Goal: Task Accomplishment & Management: Complete application form

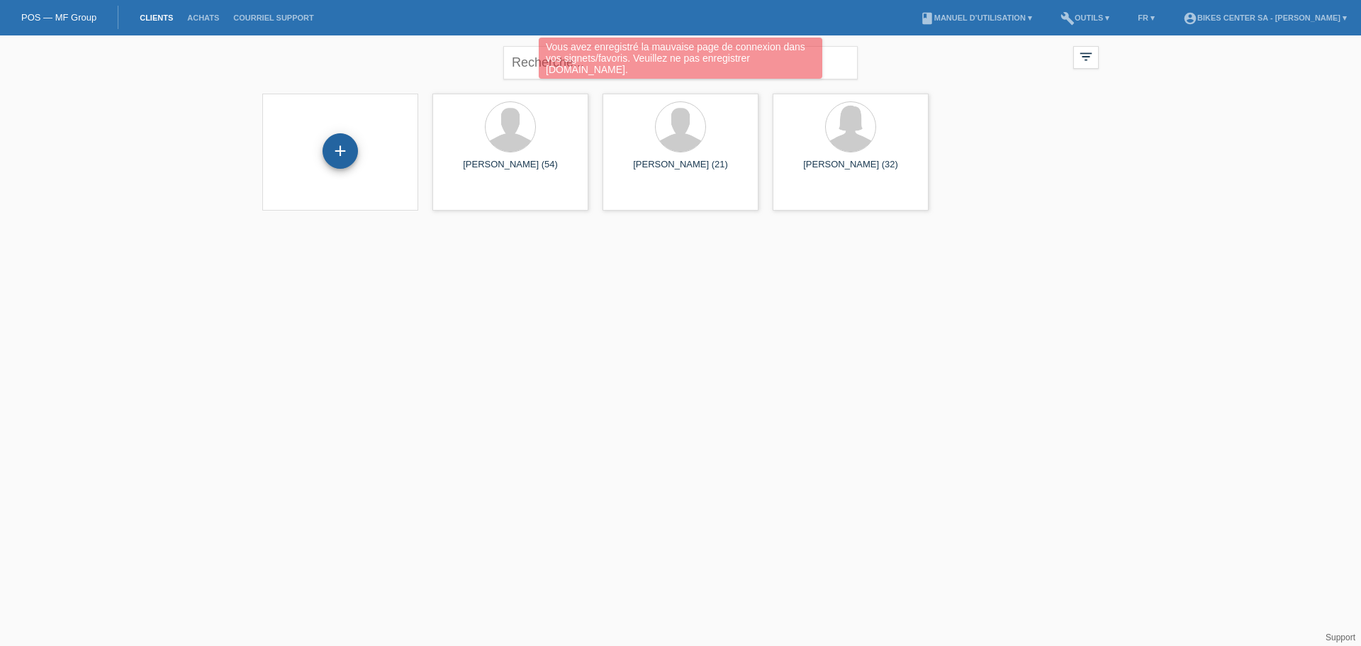
click at [337, 142] on div "+" at bounding box center [340, 150] width 35 height 35
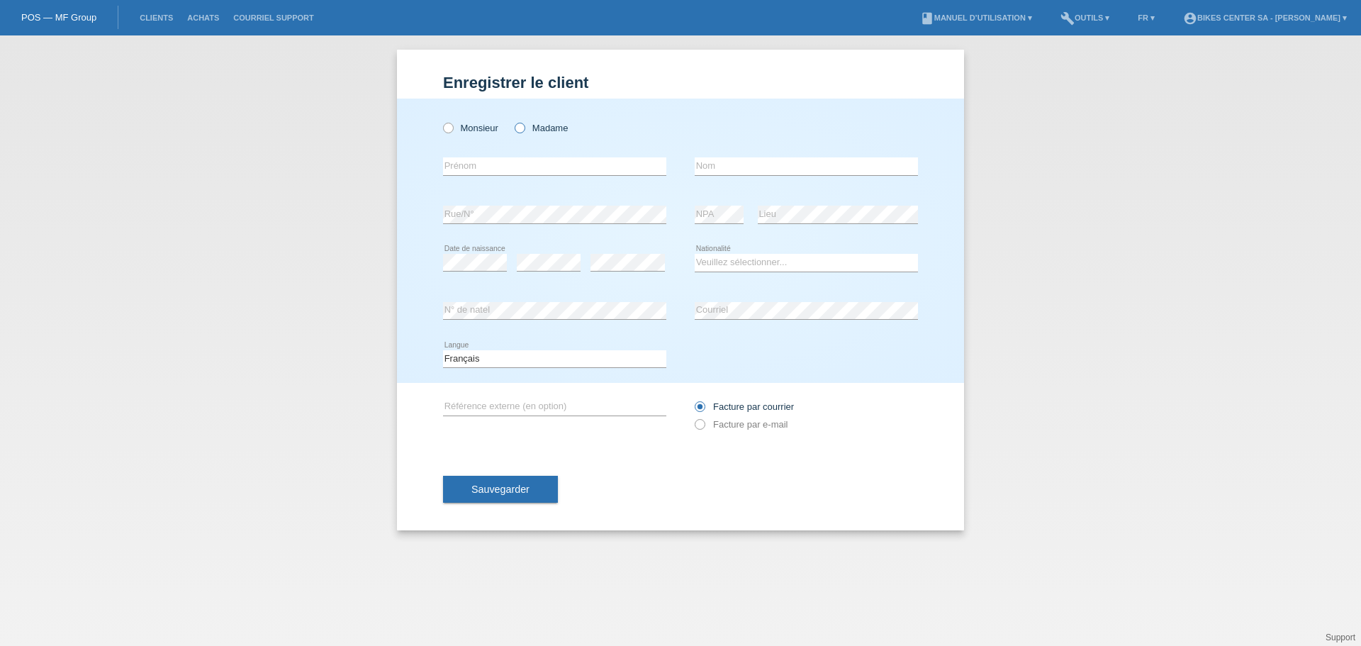
click at [513, 121] on icon at bounding box center [513, 121] width 0 height 0
click at [524, 126] on input "Madame" at bounding box center [519, 127] width 9 height 9
radio input "true"
click at [510, 164] on input "text" at bounding box center [554, 166] width 223 height 18
type input "[PERSON_NAME]"
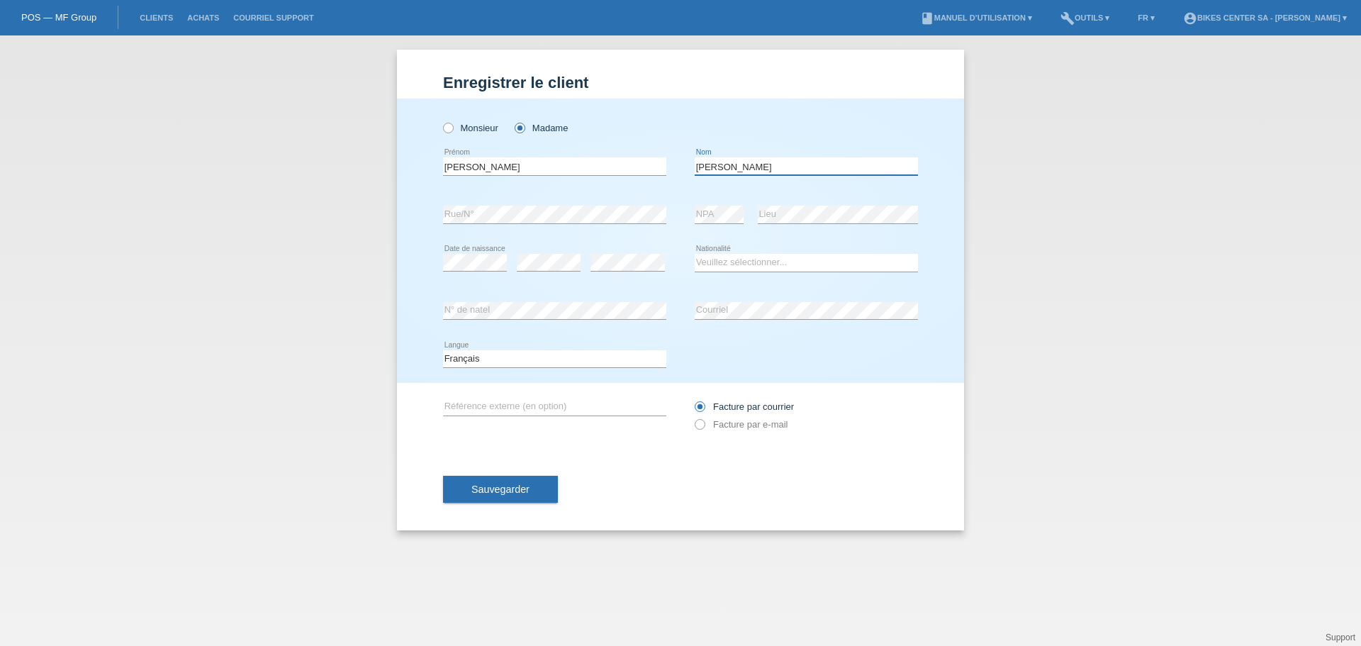
type input "[PERSON_NAME]"
select select "CH"
click at [720, 419] on label "Facture par e-mail" at bounding box center [741, 424] width 93 height 11
click at [704, 419] on input "Facture par e-mail" at bounding box center [699, 428] width 9 height 18
radio input "true"
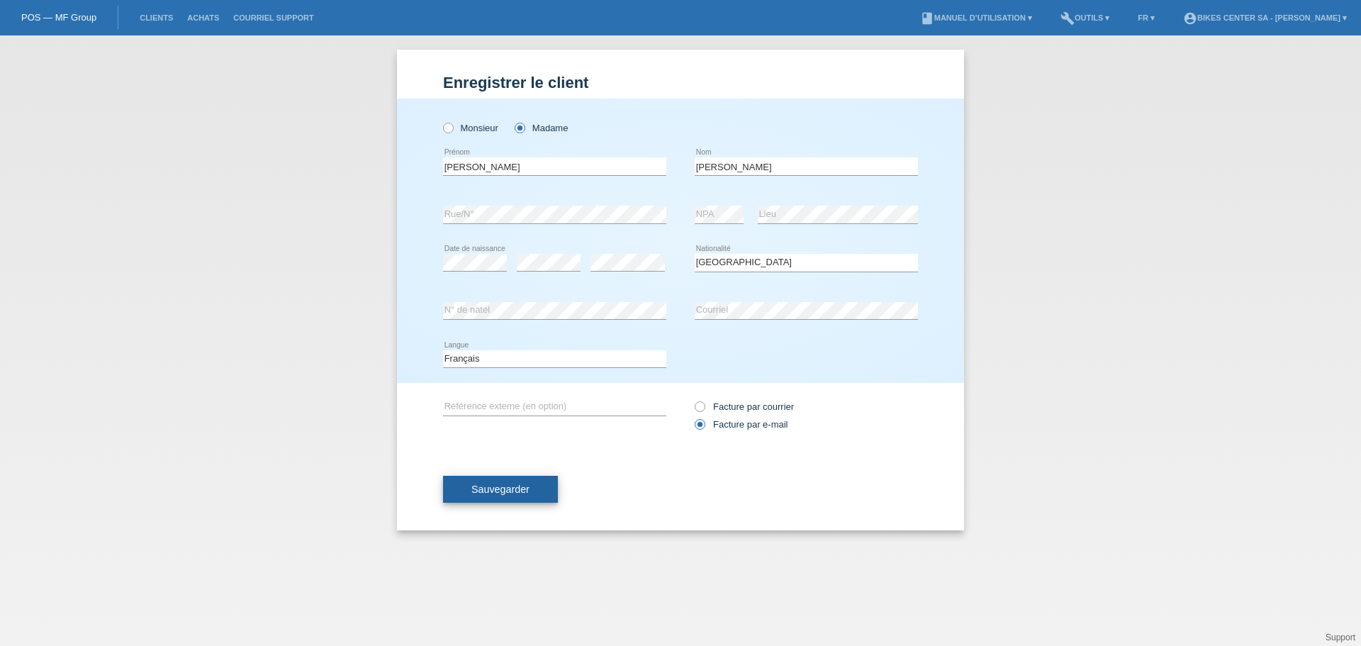
click at [539, 477] on button "Sauvegarder" at bounding box center [500, 489] width 115 height 27
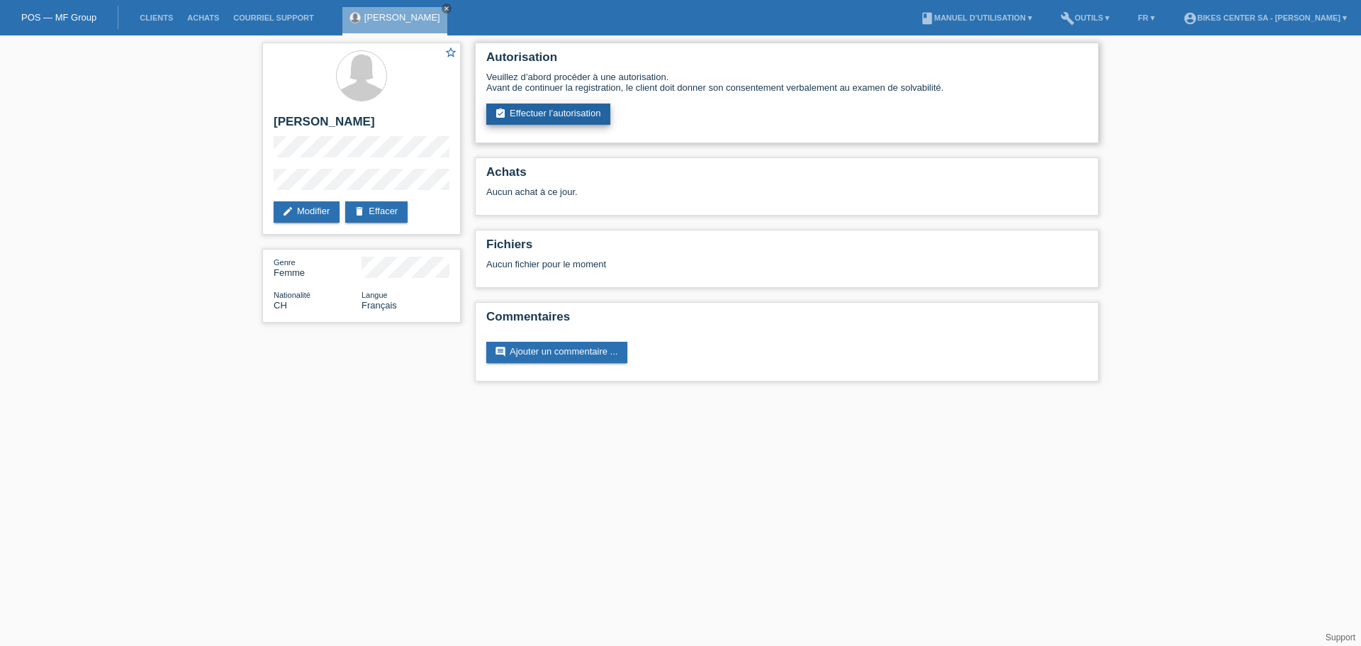
click at [556, 120] on link "assignment_turned_in Effectuer l’autorisation" at bounding box center [548, 114] width 124 height 21
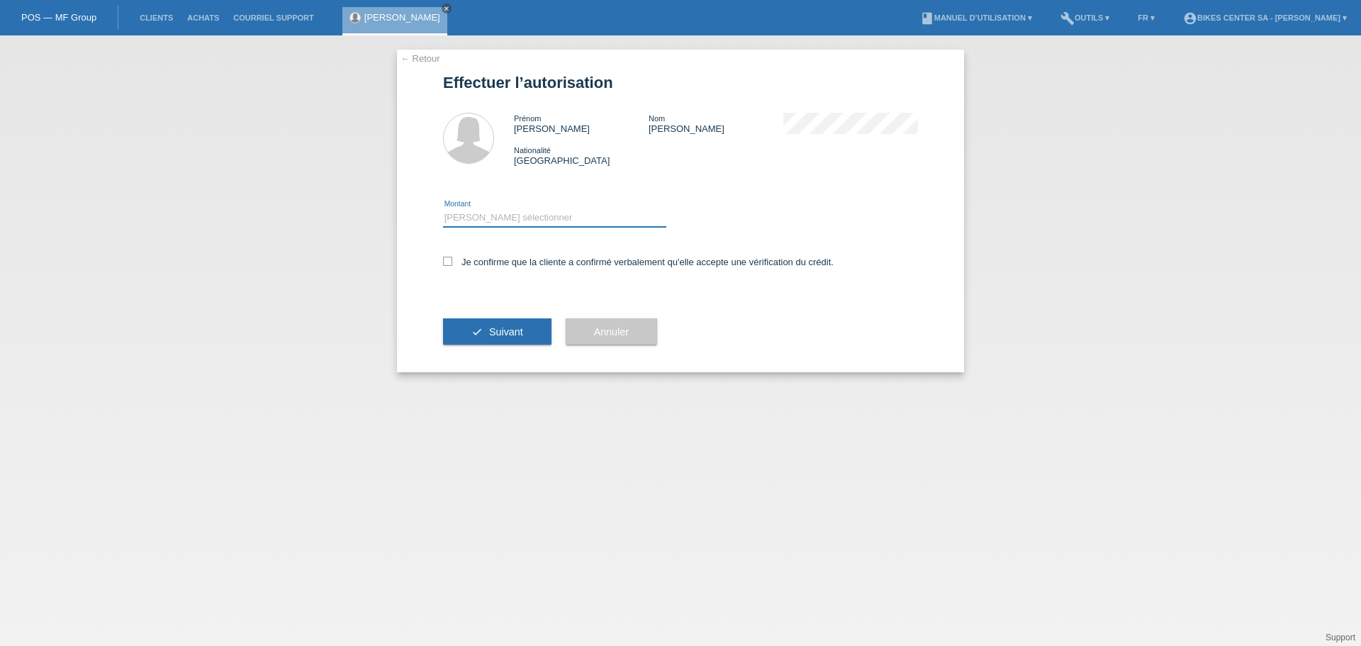
click at [595, 224] on select "Veuillez sélectionner CHF 1.00 - CHF 499.00 CHF 500.00 - CHF 1'999.00 CHF 2'000…" at bounding box center [554, 217] width 223 height 17
select select "1"
click at [443, 209] on select "Veuillez sélectionner CHF 1.00 - CHF 499.00 CHF 500.00 - CHF 1'999.00 CHF 2'000…" at bounding box center [554, 217] width 223 height 17
click at [508, 258] on label "Je confirme que la cliente a confirmé verbalement qu'elle accepte une vérificat…" at bounding box center [638, 262] width 391 height 11
click at [452, 258] on input "Je confirme que la cliente a confirmé verbalement qu'elle accepte une vérificat…" at bounding box center [447, 261] width 9 height 9
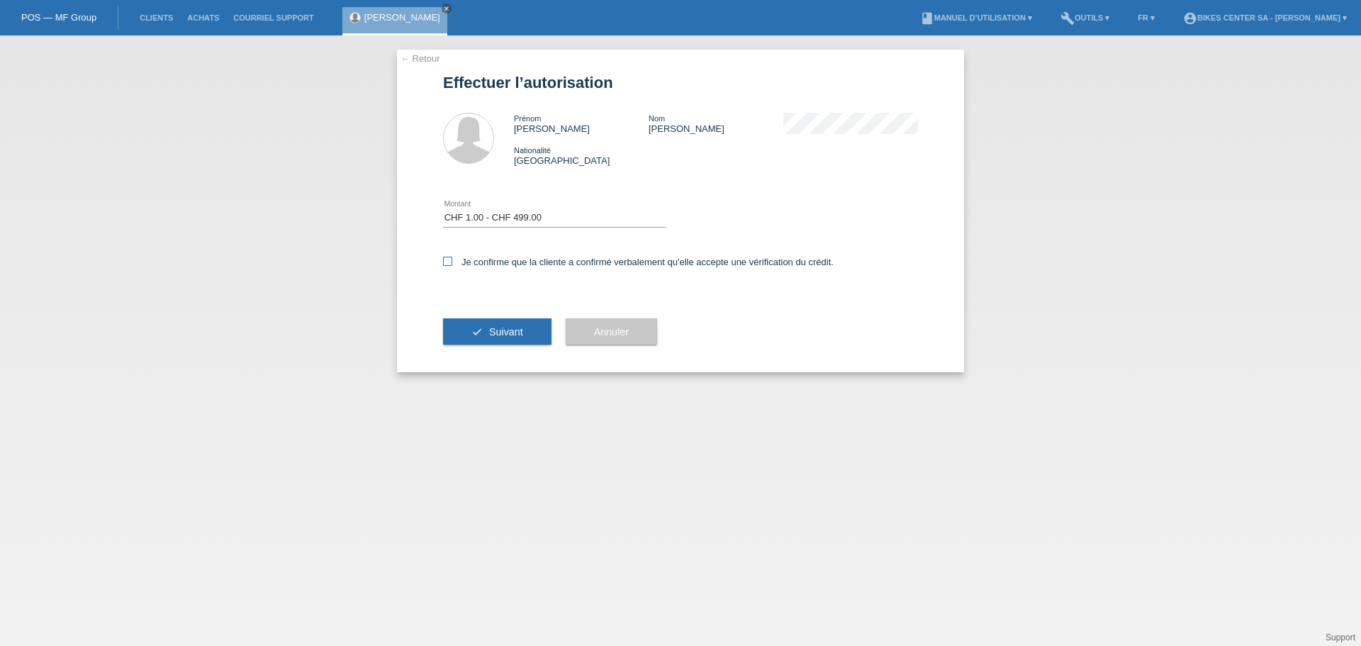
checkbox input "true"
click at [511, 332] on span "Suivant" at bounding box center [506, 331] width 34 height 11
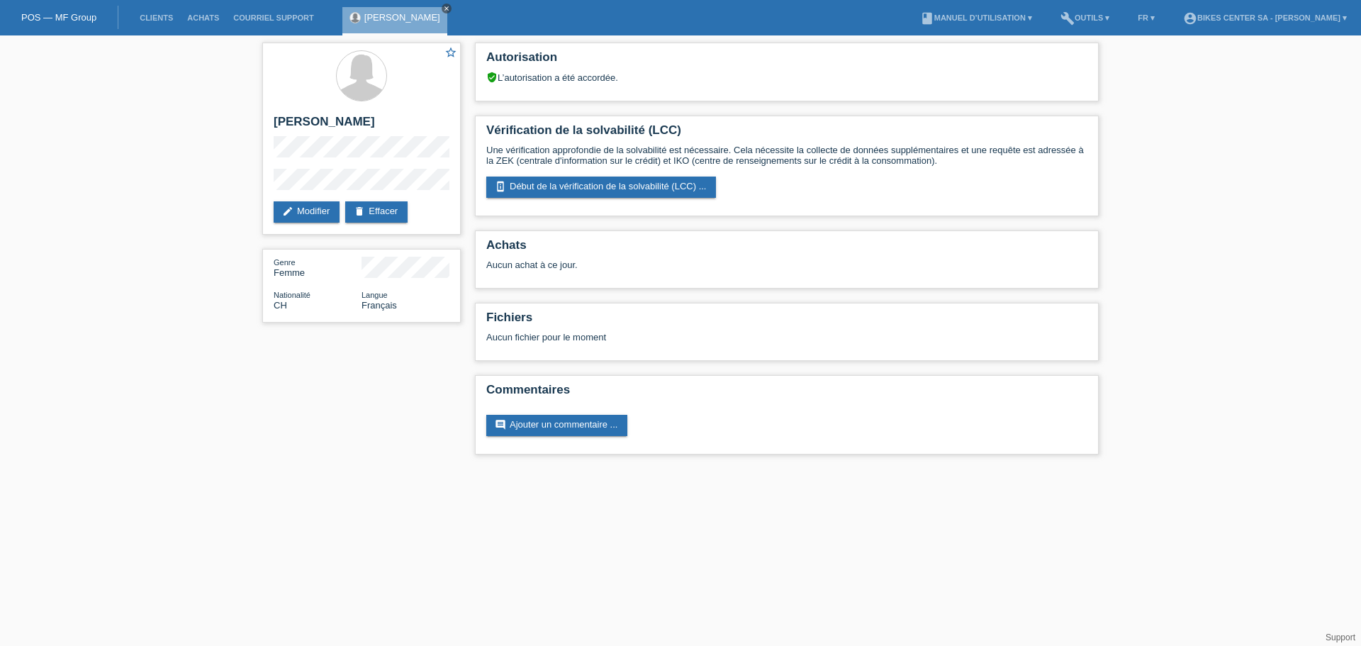
click at [443, 7] on icon "close" at bounding box center [446, 8] width 7 height 7
